Goal: Task Accomplishment & Management: Complete application form

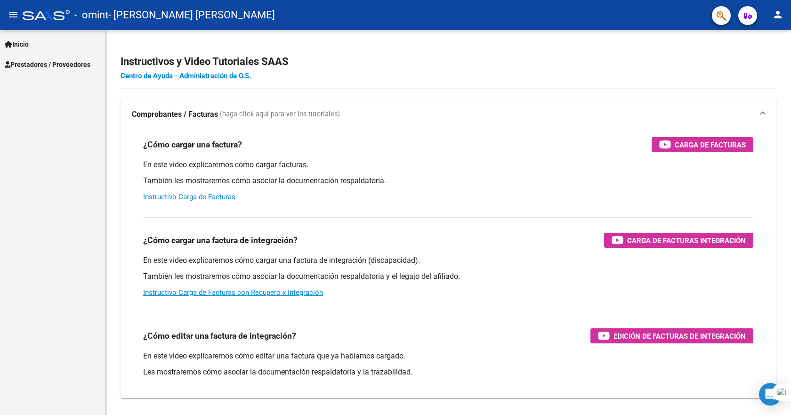
click at [54, 64] on span "Prestadores / Proveedores" at bounding box center [48, 64] width 86 height 10
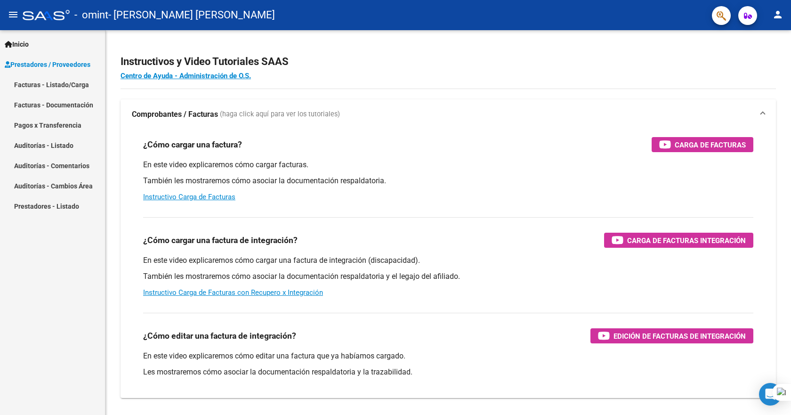
click at [73, 105] on link "Facturas - Documentación" at bounding box center [52, 105] width 105 height 20
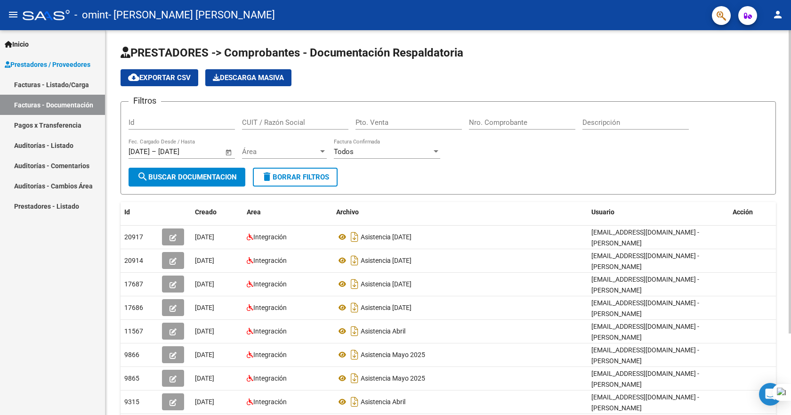
click at [178, 78] on span "cloud_download Exportar CSV" at bounding box center [159, 77] width 63 height 8
drag, startPoint x: 77, startPoint y: 83, endPoint x: 113, endPoint y: 83, distance: 36.3
click at [77, 83] on link "Facturas - Listado/Carga" at bounding box center [52, 84] width 105 height 20
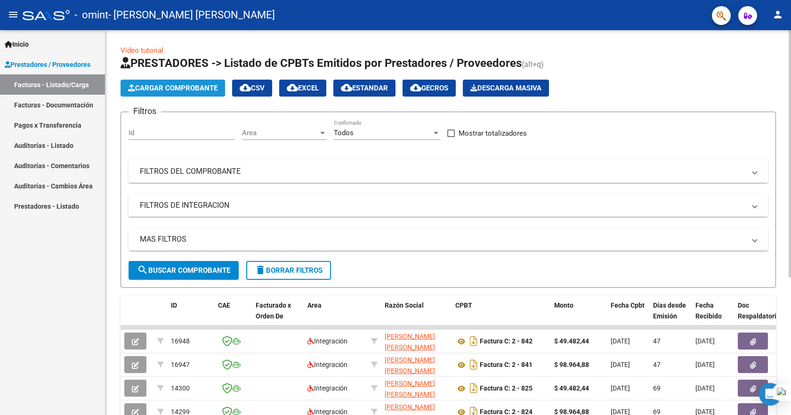
click at [180, 90] on span "Cargar Comprobante" at bounding box center [172, 88] width 89 height 8
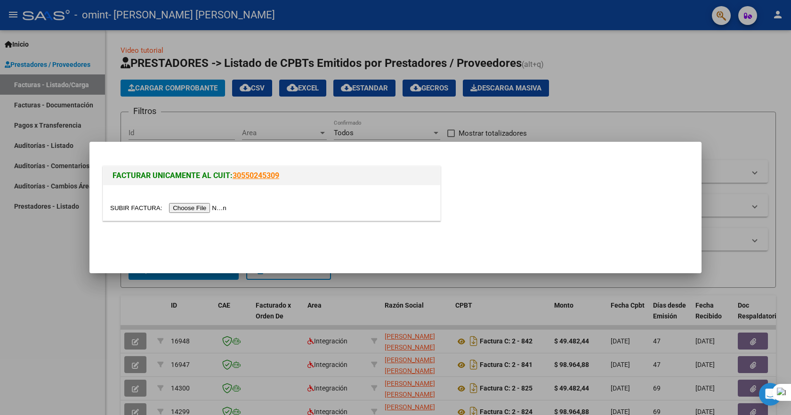
click at [207, 206] on input "file" at bounding box center [169, 208] width 119 height 10
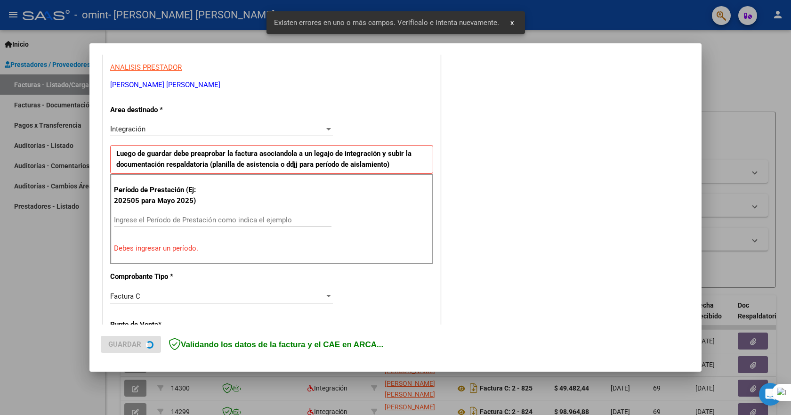
scroll to position [176, 0]
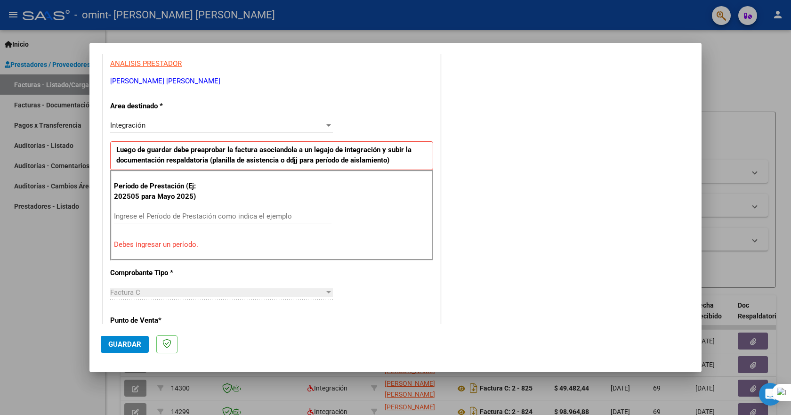
click at [194, 217] on input "Ingrese el Período de Prestación como indica el ejemplo" at bounding box center [223, 216] width 218 height 8
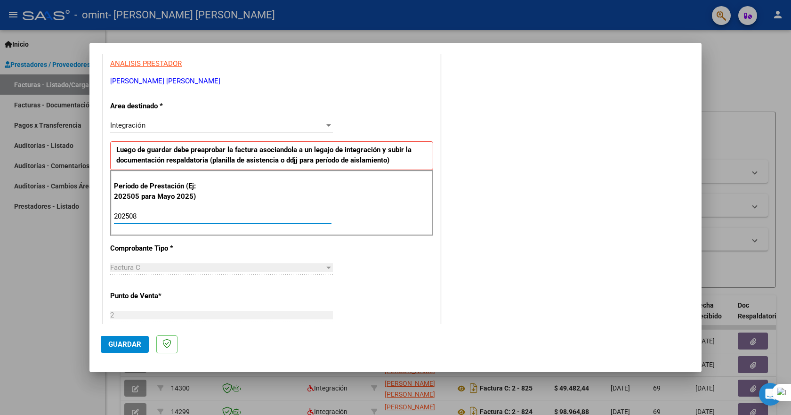
type input "202508"
click at [430, 272] on div "CUIT * 20-30153810-4 Ingresar CUIT ANALISIS PRESTADOR [PERSON_NAME] [PERSON_NAM…" at bounding box center [271, 350] width 337 height 709
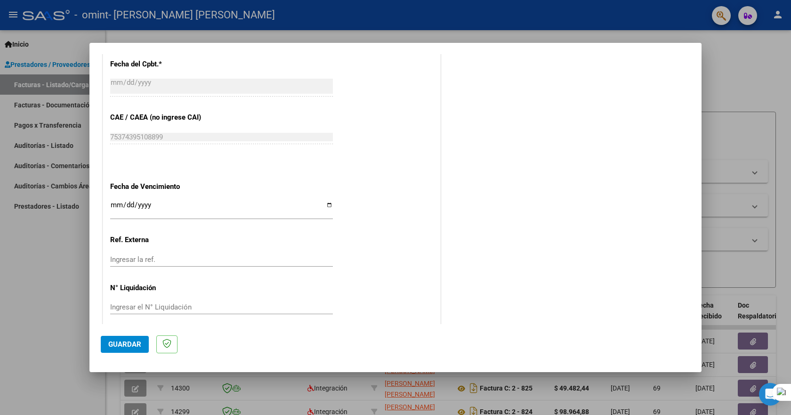
scroll to position [552, 0]
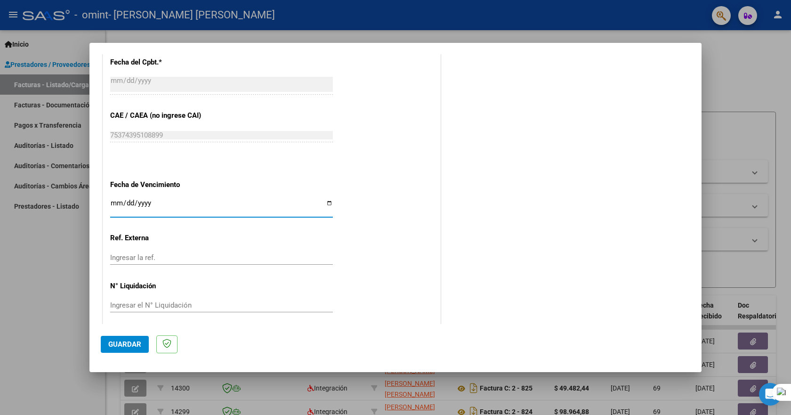
click at [327, 201] on input "Ingresar la fecha" at bounding box center [221, 206] width 223 height 15
type input "[DATE]"
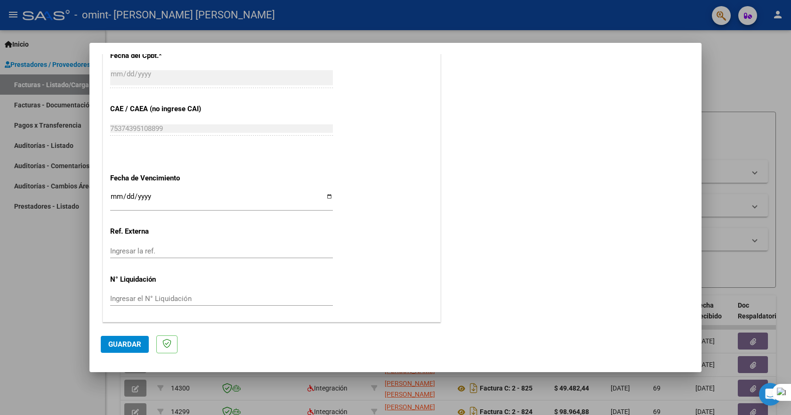
click at [127, 343] on span "Guardar" at bounding box center [124, 344] width 33 height 8
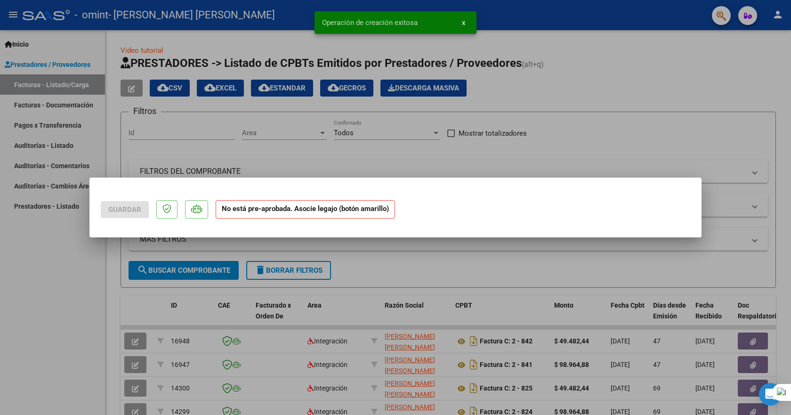
scroll to position [0, 0]
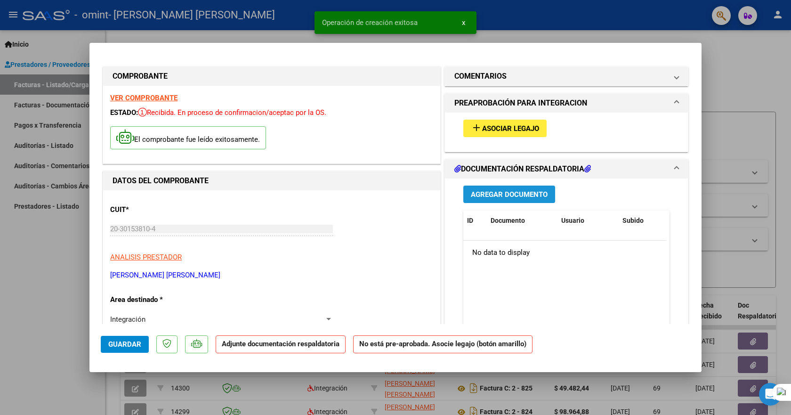
click at [507, 194] on span "Agregar Documento" at bounding box center [509, 194] width 77 height 8
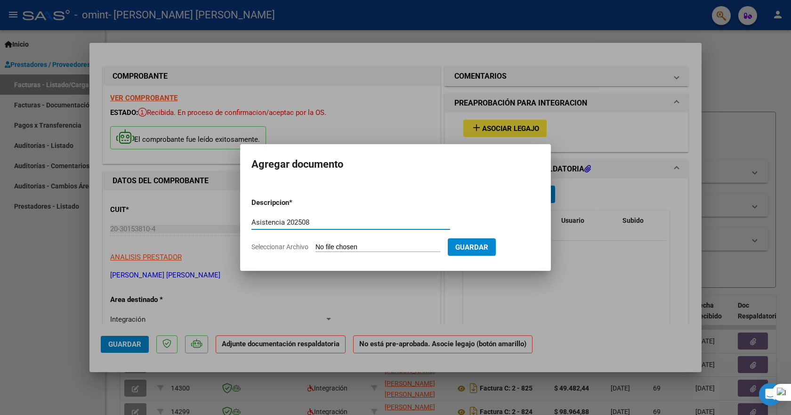
type input "Asistencia 202508"
click at [341, 247] on input "Seleccionar Archivo" at bounding box center [378, 247] width 125 height 9
type input "C:\fakepath\Asistencia [PERSON_NAME] [DATE].pdf"
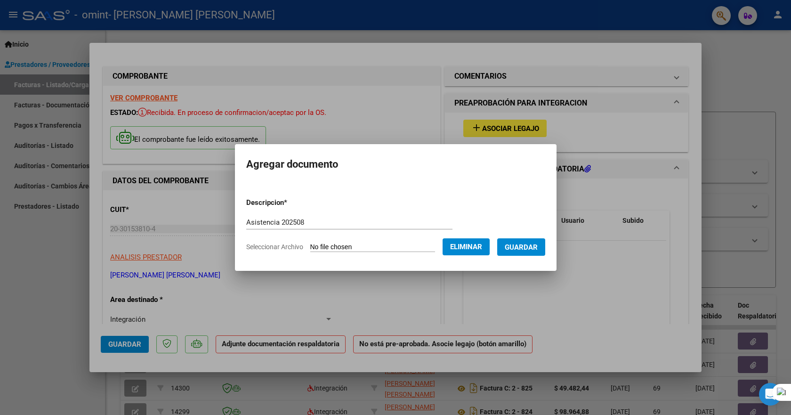
click at [538, 246] on span "Guardar" at bounding box center [521, 247] width 33 height 8
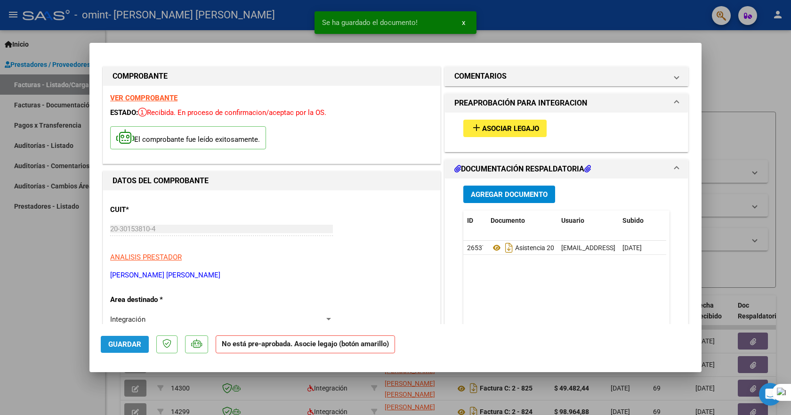
click at [130, 346] on span "Guardar" at bounding box center [124, 344] width 33 height 8
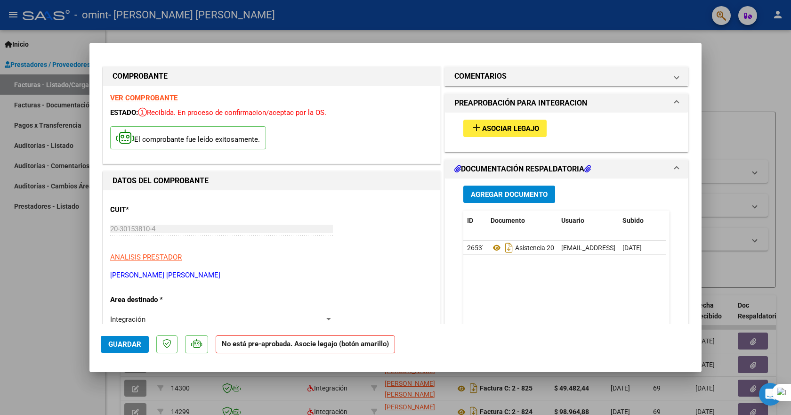
click at [507, 130] on span "Asociar Legajo" at bounding box center [510, 128] width 57 height 8
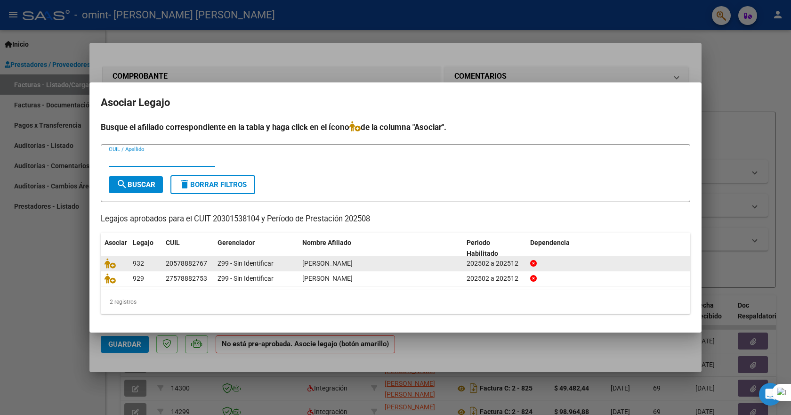
click at [292, 263] on div "Z99 - Sin Identificar" at bounding box center [256, 263] width 77 height 11
click at [353, 265] on span "[PERSON_NAME]" at bounding box center [327, 264] width 50 height 8
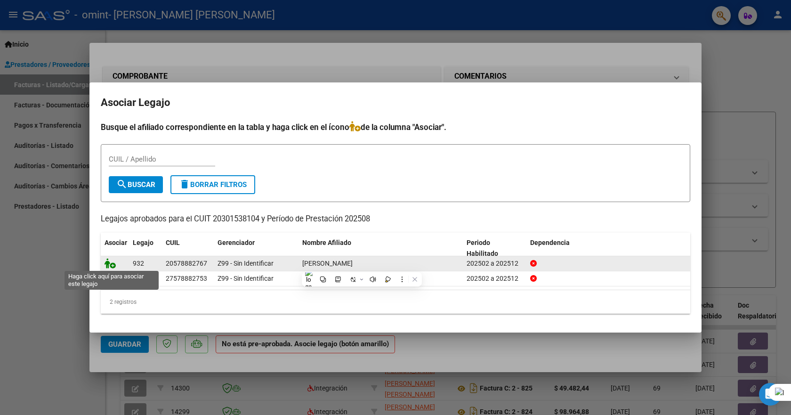
click at [115, 265] on icon at bounding box center [110, 263] width 11 height 10
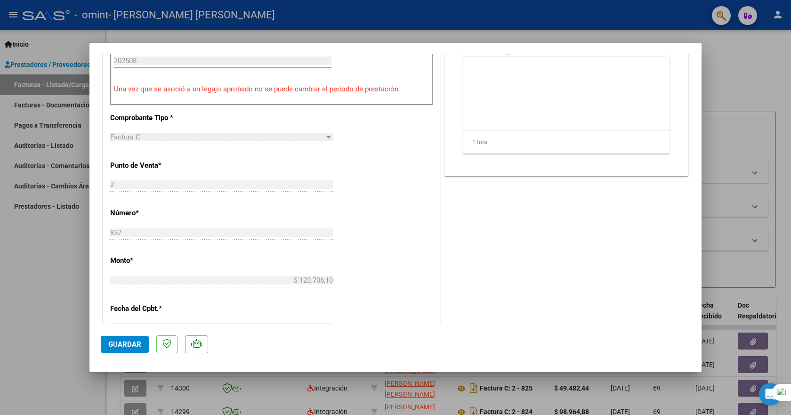
scroll to position [330, 0]
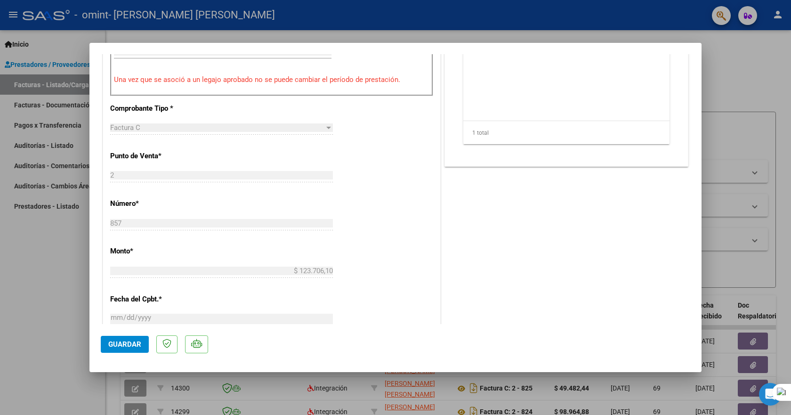
click at [112, 337] on button "Guardar" at bounding box center [125, 344] width 48 height 17
click at [752, 68] on div at bounding box center [395, 207] width 791 height 415
type input "$ 0,00"
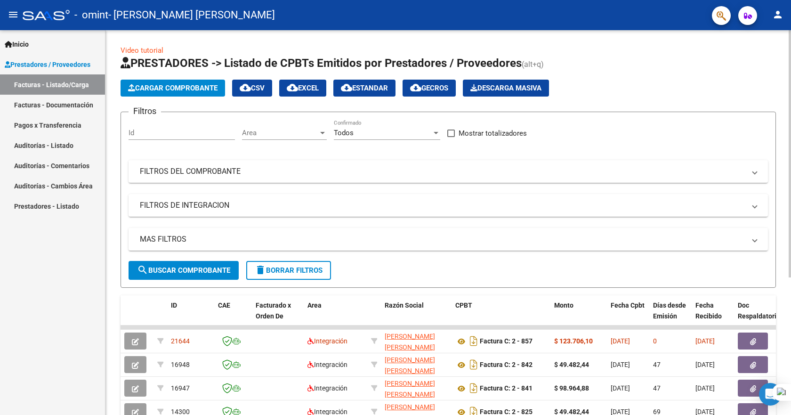
click at [201, 264] on button "search Buscar Comprobante" at bounding box center [184, 270] width 110 height 19
click at [196, 91] on span "Cargar Comprobante" at bounding box center [172, 88] width 89 height 8
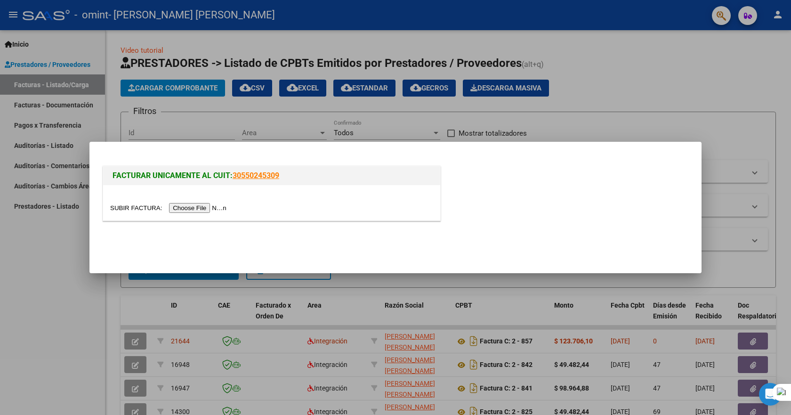
click at [210, 207] on input "file" at bounding box center [169, 208] width 119 height 10
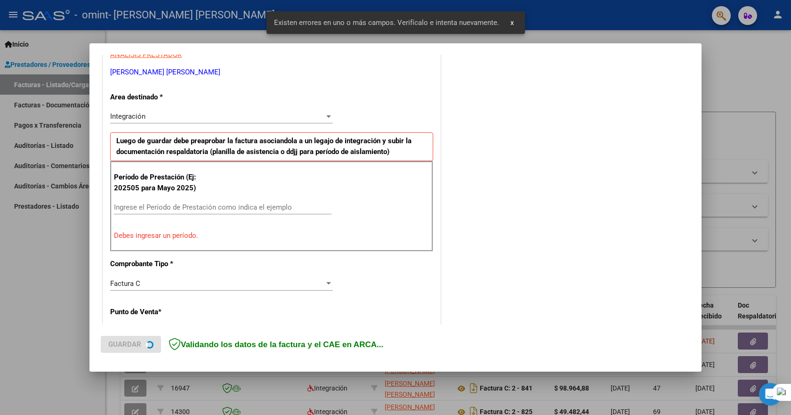
scroll to position [193, 0]
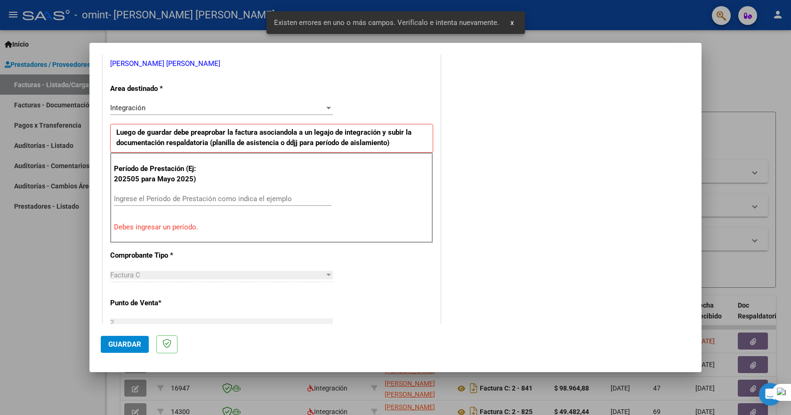
click at [164, 196] on input "Ingrese el Período de Prestación como indica el ejemplo" at bounding box center [223, 199] width 218 height 8
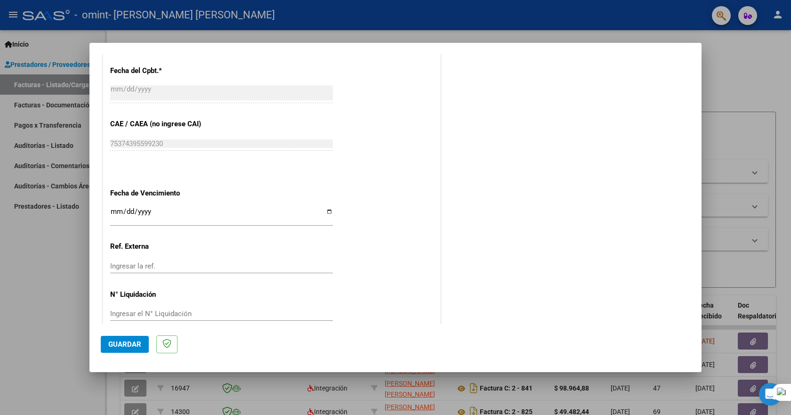
scroll to position [559, 0]
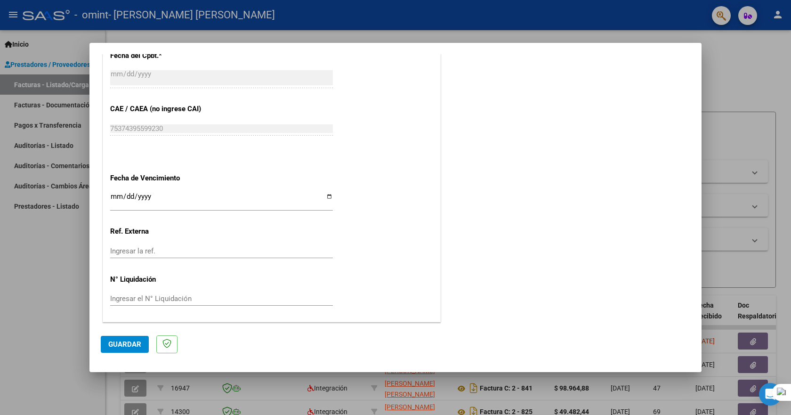
type input "202508"
click at [327, 198] on input "Ingresar la fecha" at bounding box center [221, 200] width 223 height 15
type input "[DATE]"
click at [126, 340] on span "Guardar" at bounding box center [124, 344] width 33 height 8
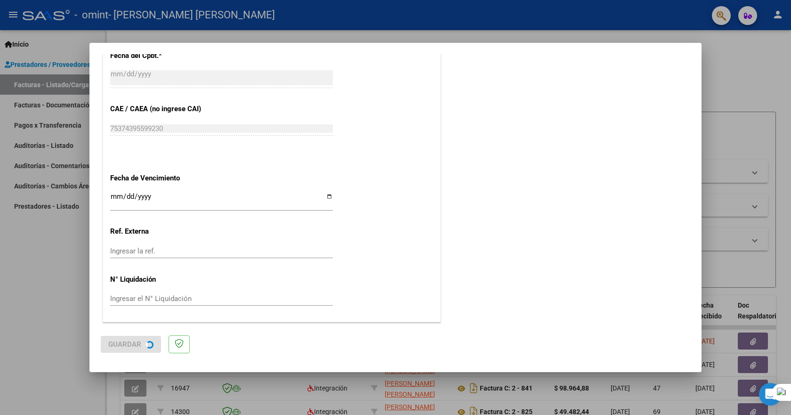
scroll to position [0, 0]
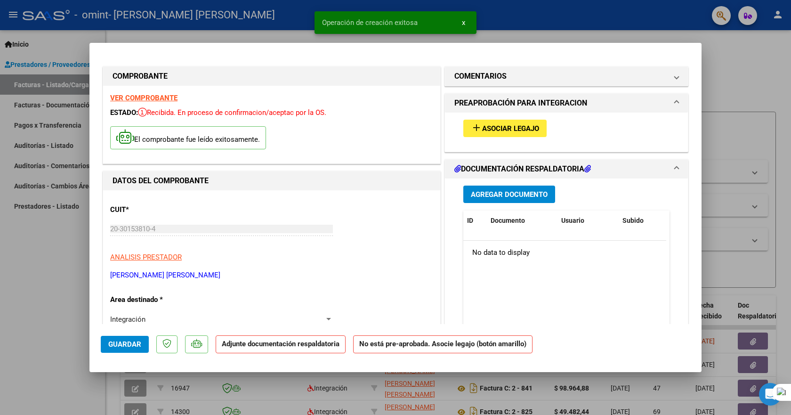
click at [514, 196] on span "Agregar Documento" at bounding box center [509, 194] width 77 height 8
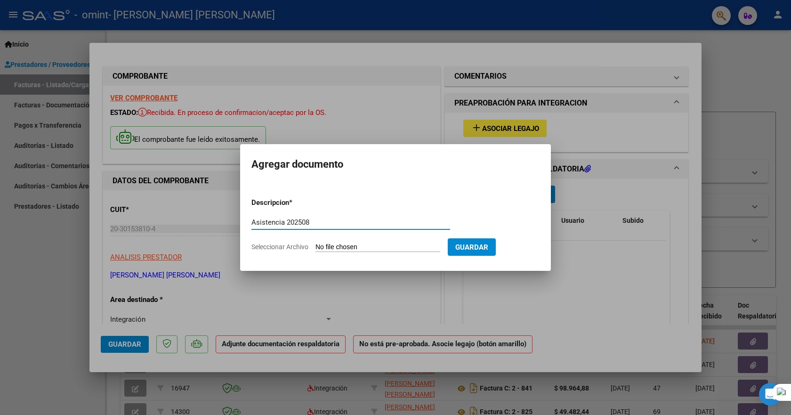
type input "Asistencia 202508"
click at [367, 245] on input "Seleccionar Archivo" at bounding box center [378, 247] width 125 height 9
type input "C:\fakepath\Asistencia [PERSON_NAME] [DATE].pdf"
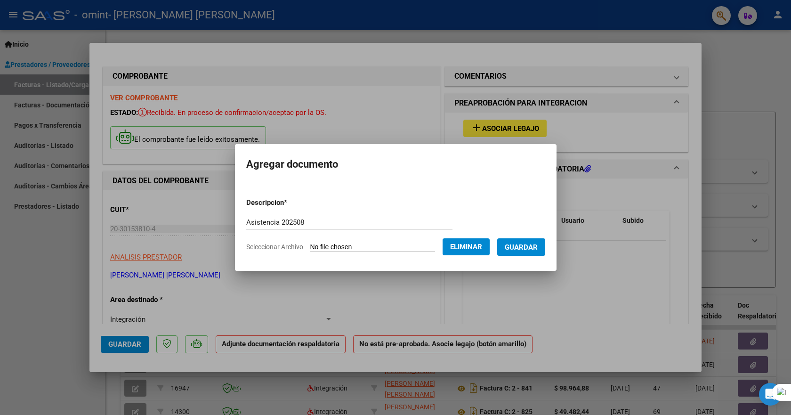
click at [533, 243] on span "Guardar" at bounding box center [521, 247] width 33 height 8
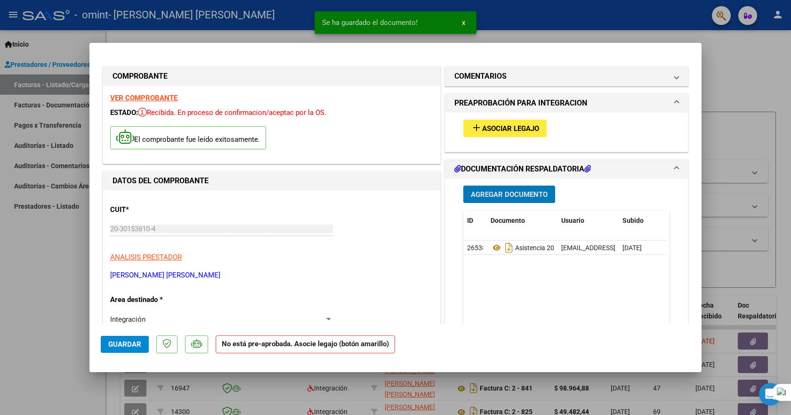
click at [519, 125] on span "Asociar Legajo" at bounding box center [510, 128] width 57 height 8
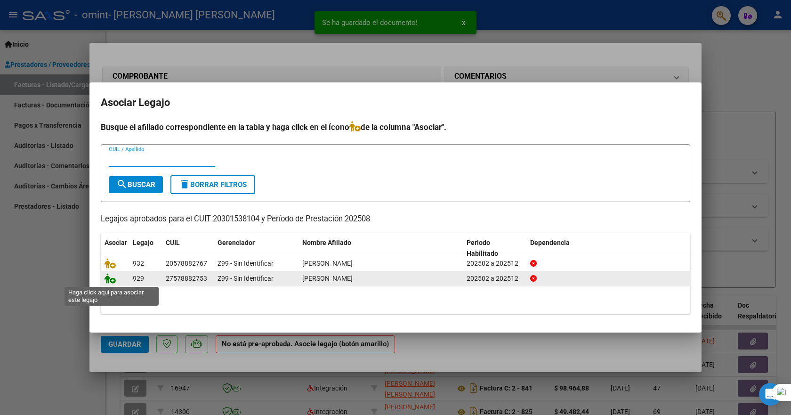
click at [110, 281] on icon at bounding box center [110, 278] width 11 height 10
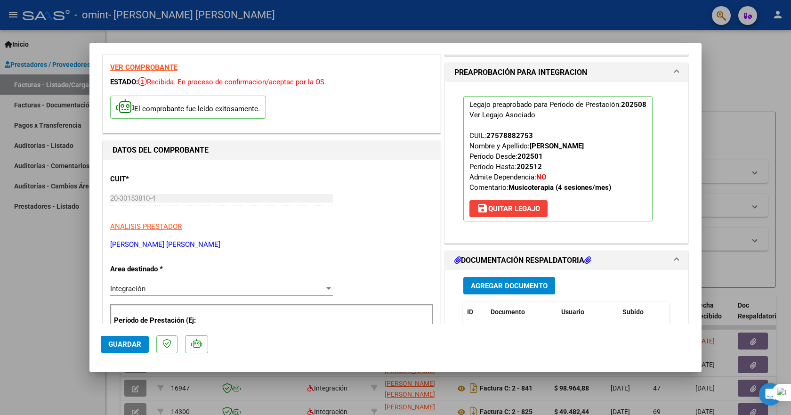
scroll to position [47, 0]
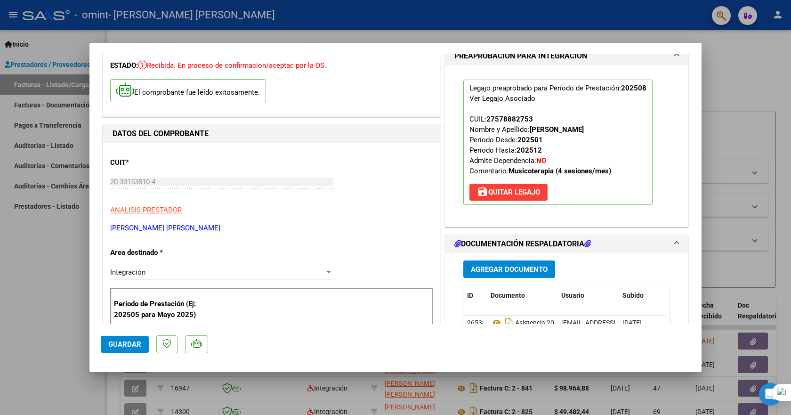
click at [130, 333] on mat-dialog-actions "Guardar" at bounding box center [396, 342] width 590 height 37
click at [130, 338] on button "Guardar" at bounding box center [125, 344] width 48 height 17
